Goal: Task Accomplishment & Management: Manage account settings

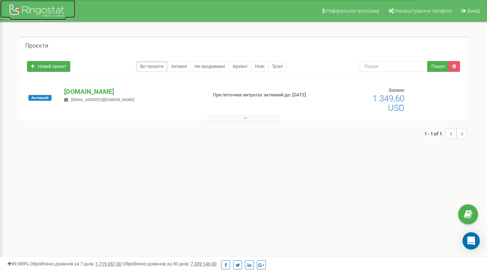
click at [50, 12] on div at bounding box center [38, 11] width 58 height 17
click at [140, 166] on div "Реферальна програма Налаштування профілю Вихід Проєкти Новий проєкт Всі проєкти…" at bounding box center [243, 216] width 487 height 433
click at [50, 5] on div at bounding box center [38, 11] width 58 height 17
click at [475, 11] on span "Вихід" at bounding box center [474, 11] width 13 height 6
